Goal: Consume media (video, audio): Consume media (video, audio)

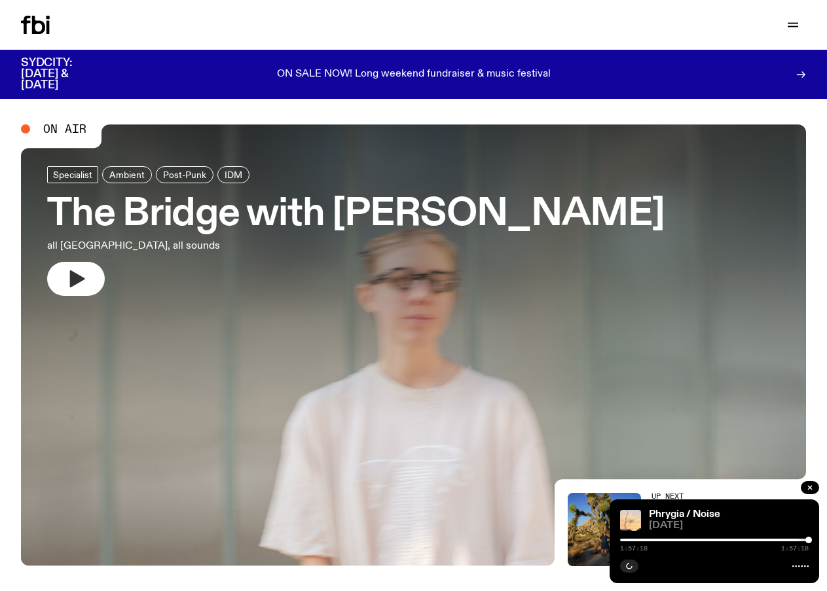
click at [81, 279] on icon "button" at bounding box center [77, 278] width 15 height 17
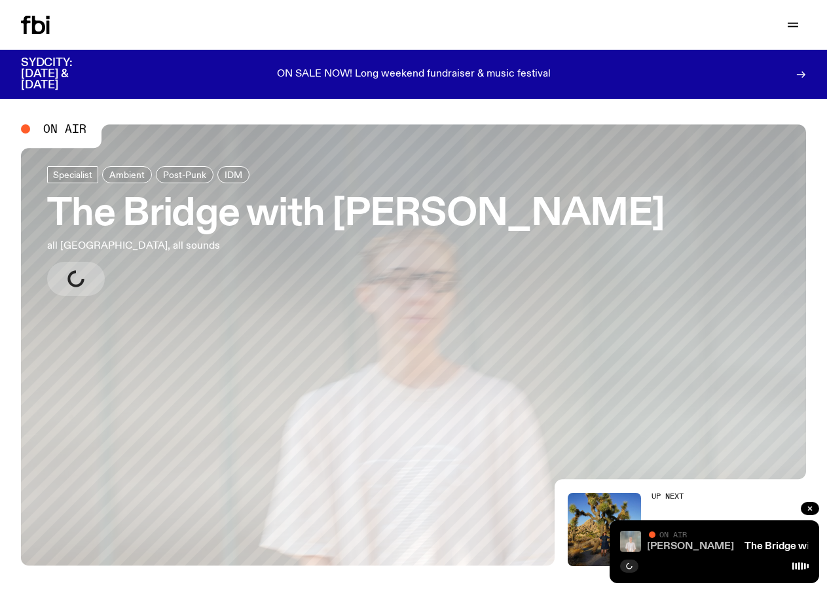
click at [658, 545] on link "The Bridge with Mara Schwerdtfeger" at bounding box center [652, 547] width 164 height 10
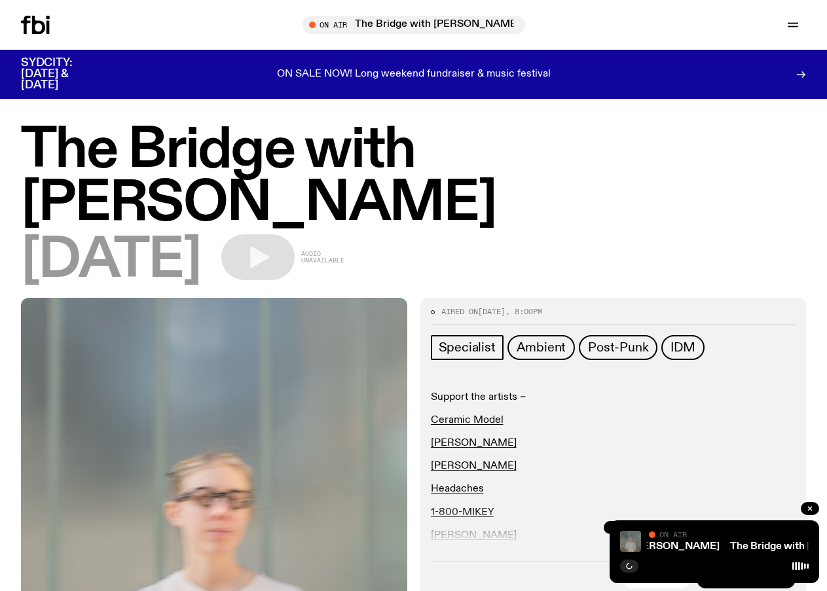
click at [633, 538] on img at bounding box center [630, 541] width 21 height 21
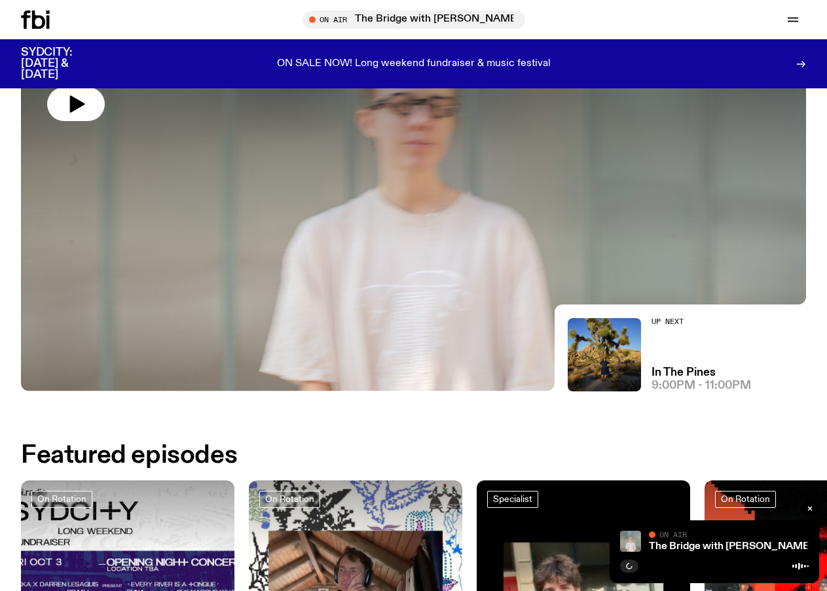
scroll to position [174, 0]
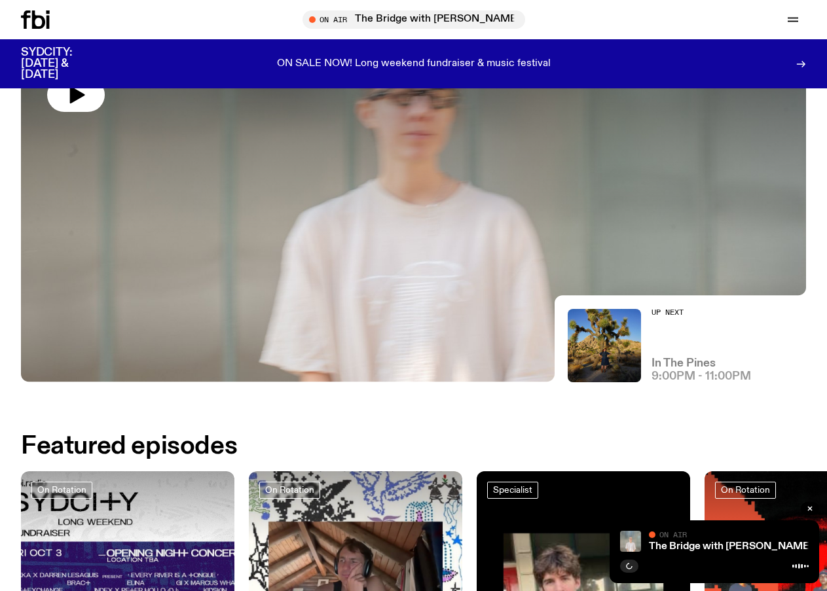
click at [684, 360] on h3 "In The Pines" at bounding box center [684, 363] width 64 height 11
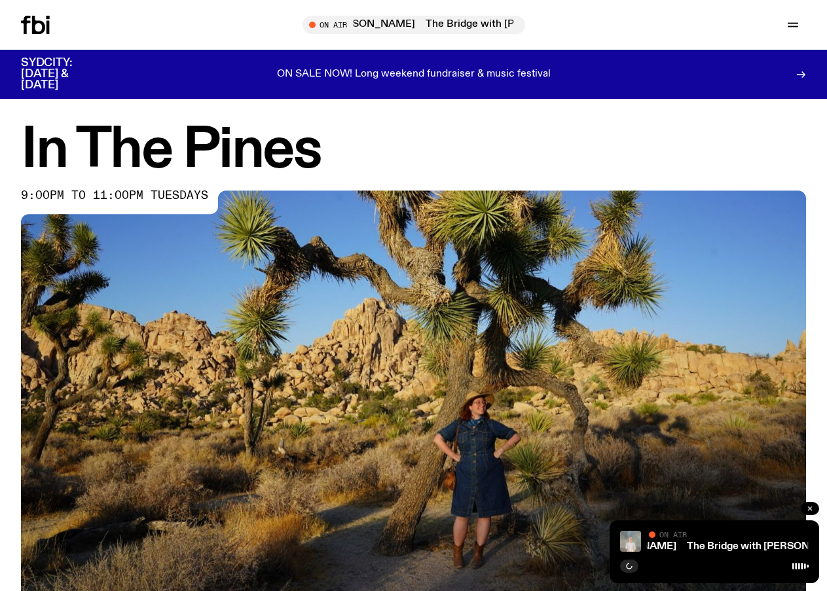
click at [814, 510] on button "button" at bounding box center [810, 508] width 18 height 13
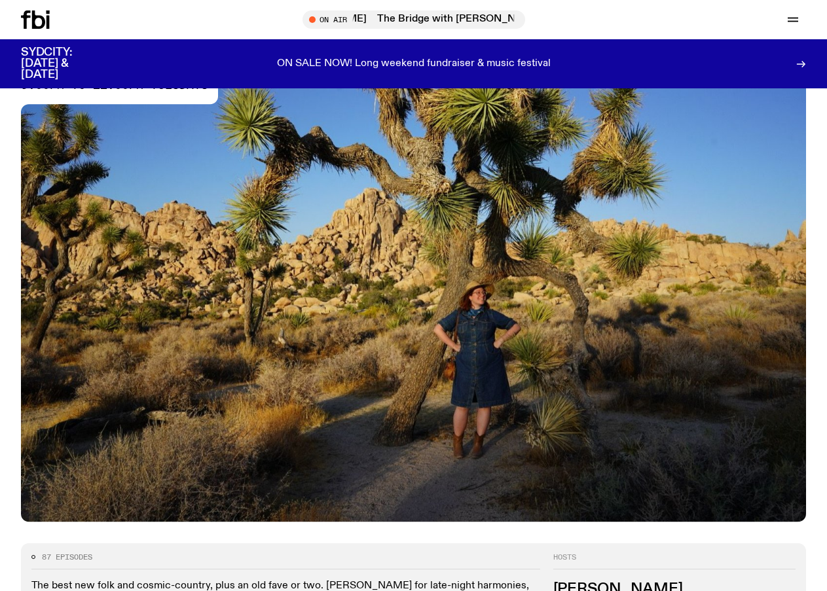
scroll to position [92, 0]
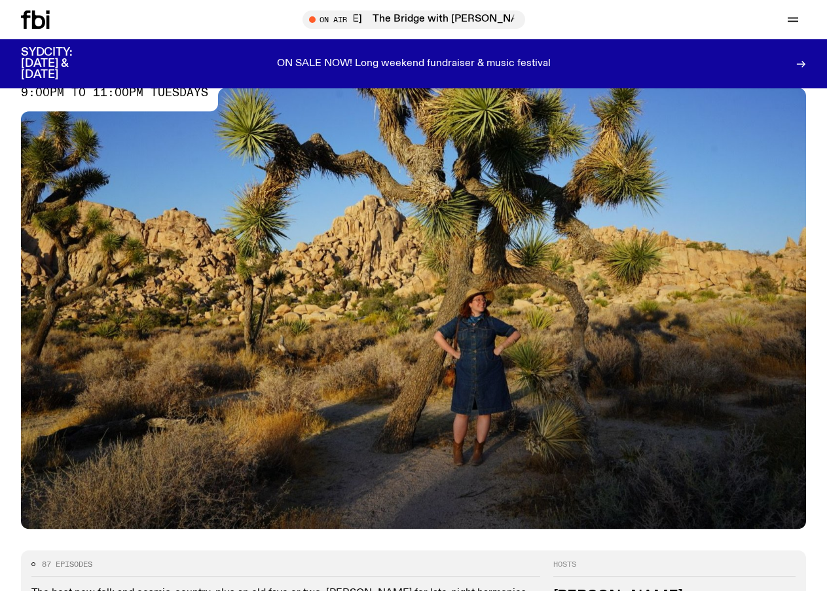
click at [432, 306] on img at bounding box center [413, 308] width 785 height 441
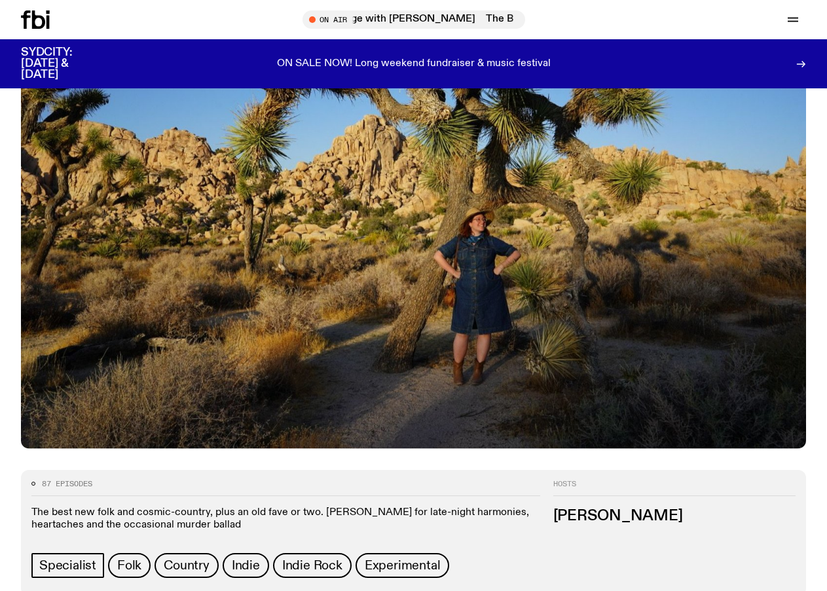
scroll to position [205, 0]
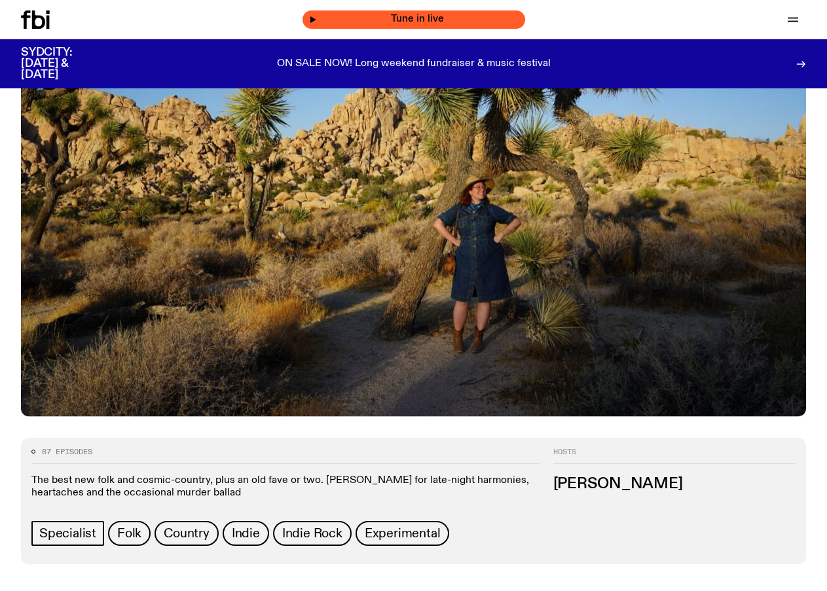
click at [394, 16] on span "Tune in live" at bounding box center [418, 19] width 202 height 10
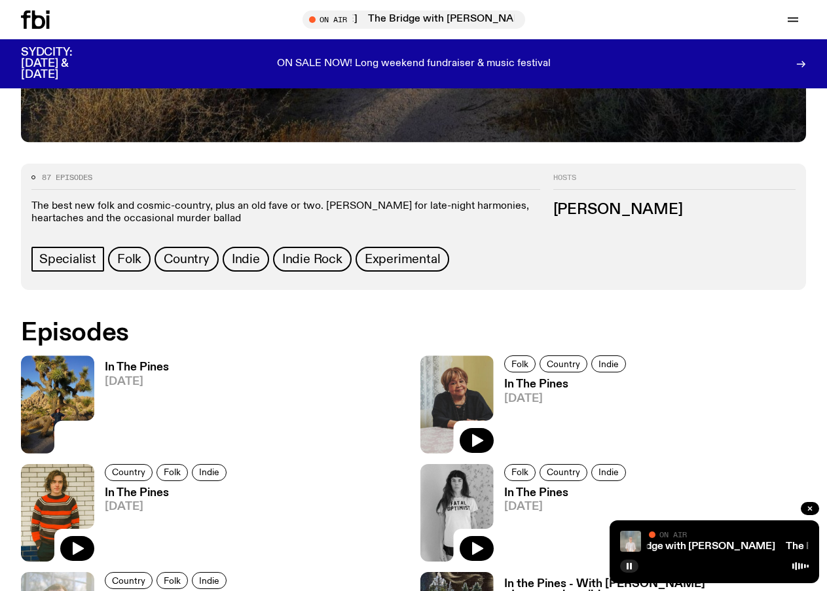
scroll to position [481, 0]
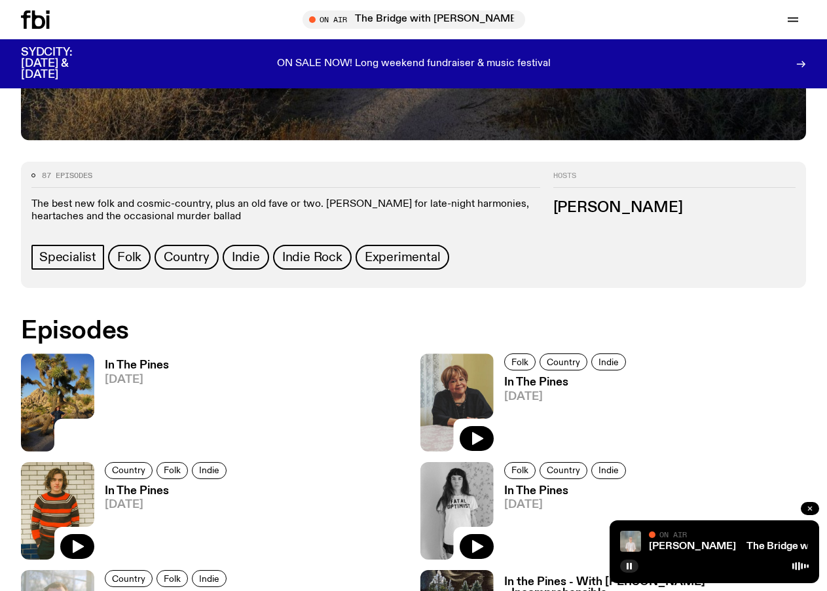
click at [809, 509] on icon "button" at bounding box center [810, 509] width 8 height 8
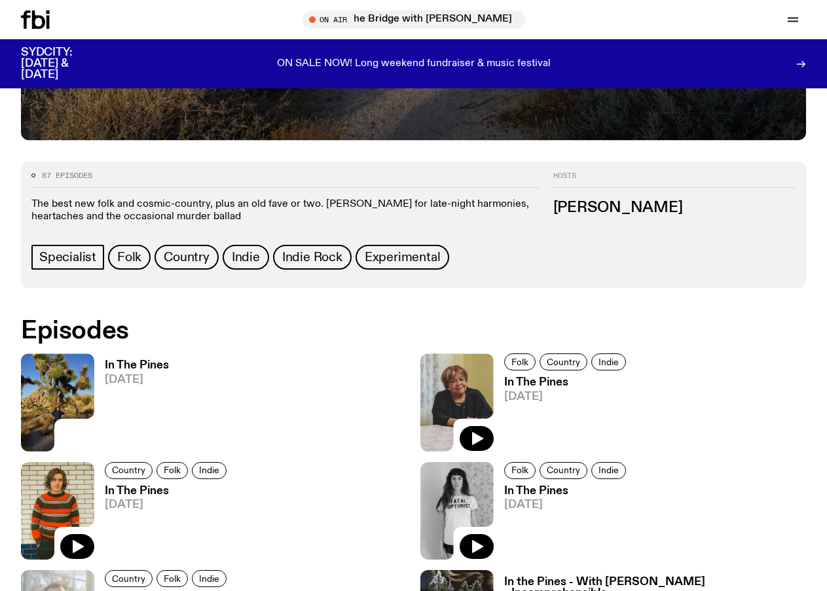
click at [69, 384] on img at bounding box center [57, 403] width 73 height 98
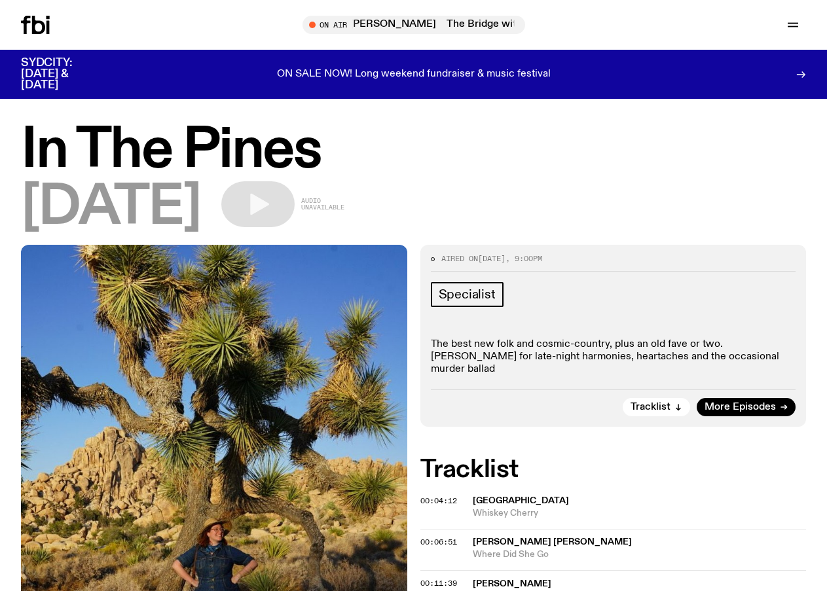
click at [466, 187] on div "09.09.25 Audio unavailable" at bounding box center [413, 207] width 785 height 53
click at [790, 21] on icon "button" at bounding box center [793, 25] width 16 height 16
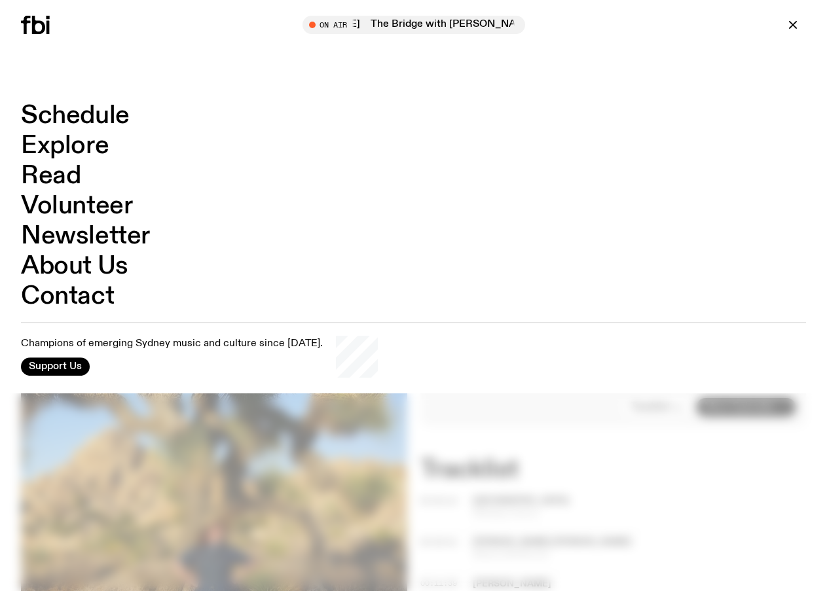
click at [41, 24] on icon at bounding box center [35, 25] width 29 height 18
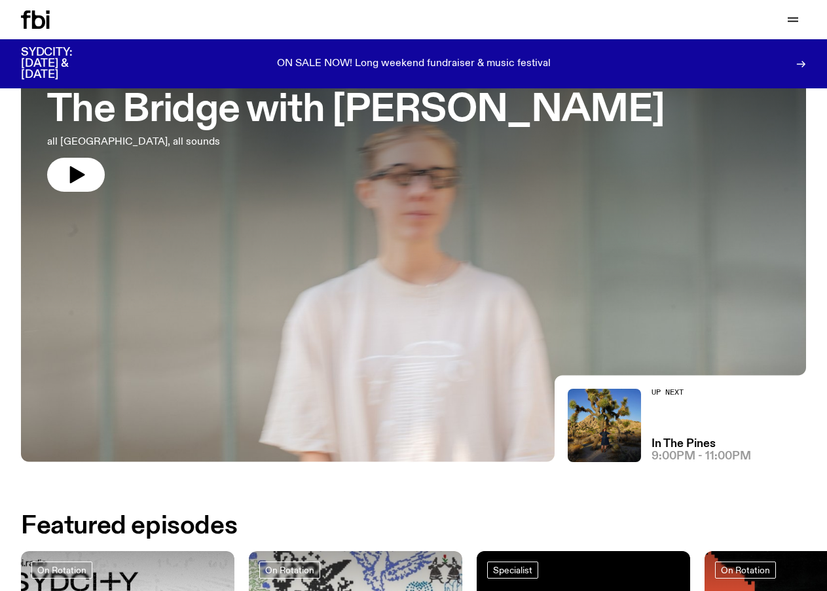
scroll to position [95, 0]
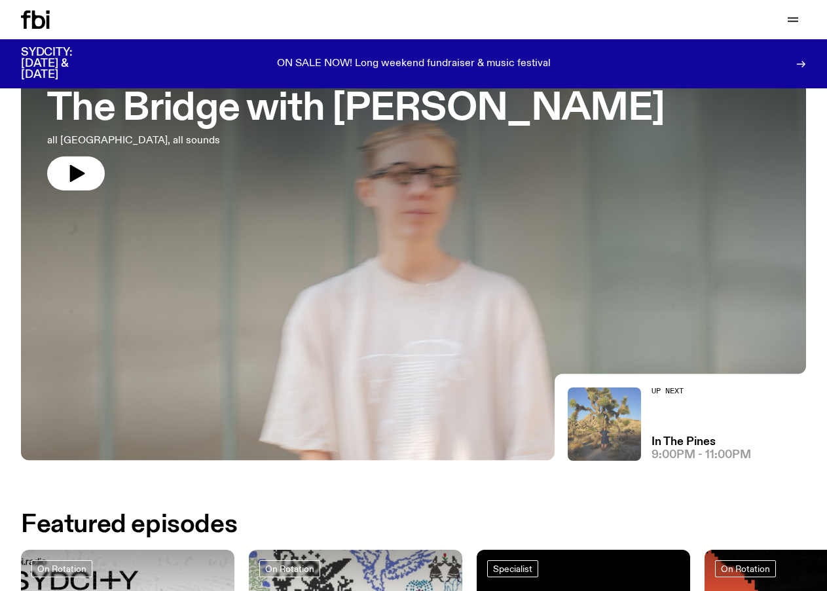
click at [610, 420] on img at bounding box center [604, 424] width 73 height 73
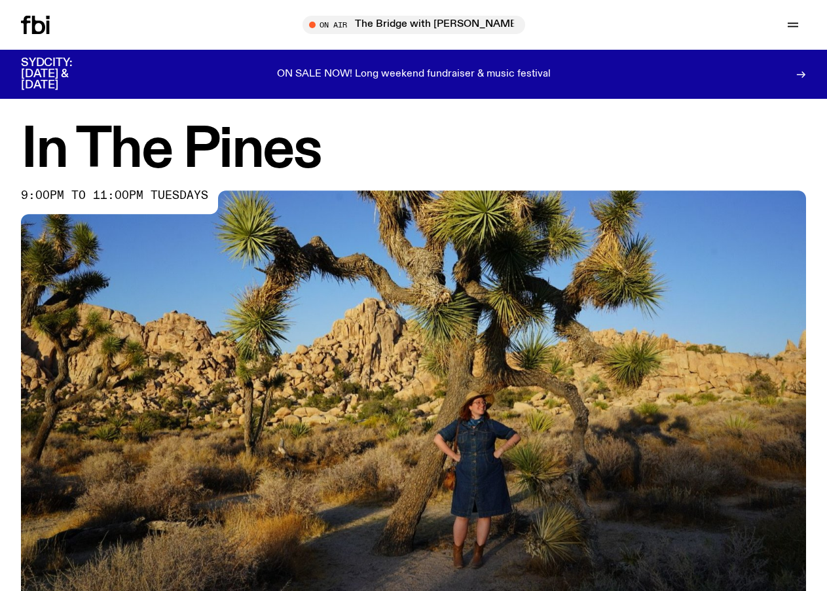
click at [99, 195] on span "9:00pm to 11:00pm tuesdays" at bounding box center [114, 196] width 187 height 10
click at [380, 28] on span "Tune in live" at bounding box center [418, 25] width 100 height 10
